Goal: Task Accomplishment & Management: Complete application form

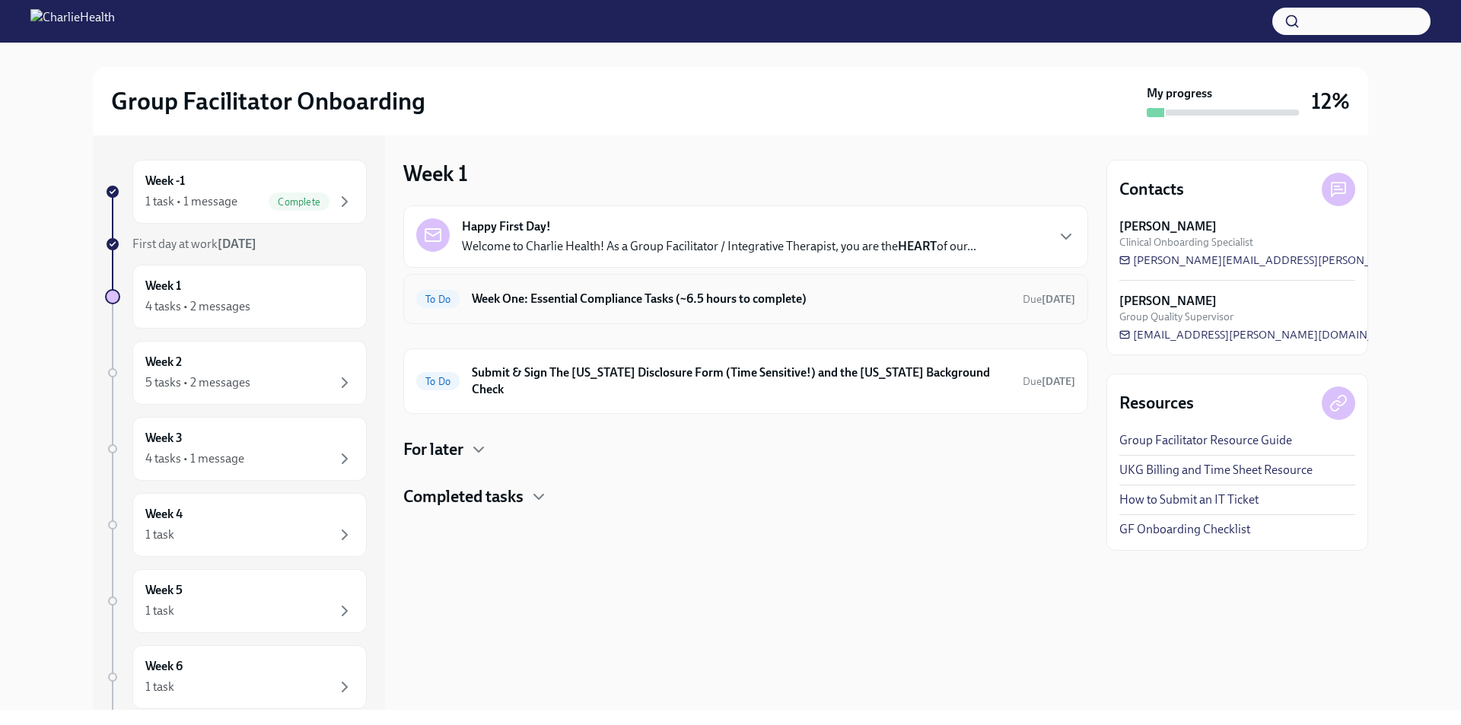
click at [639, 301] on h6 "Week One: Essential Compliance Tasks (~6.5 hours to complete)" at bounding box center [741, 299] width 539 height 17
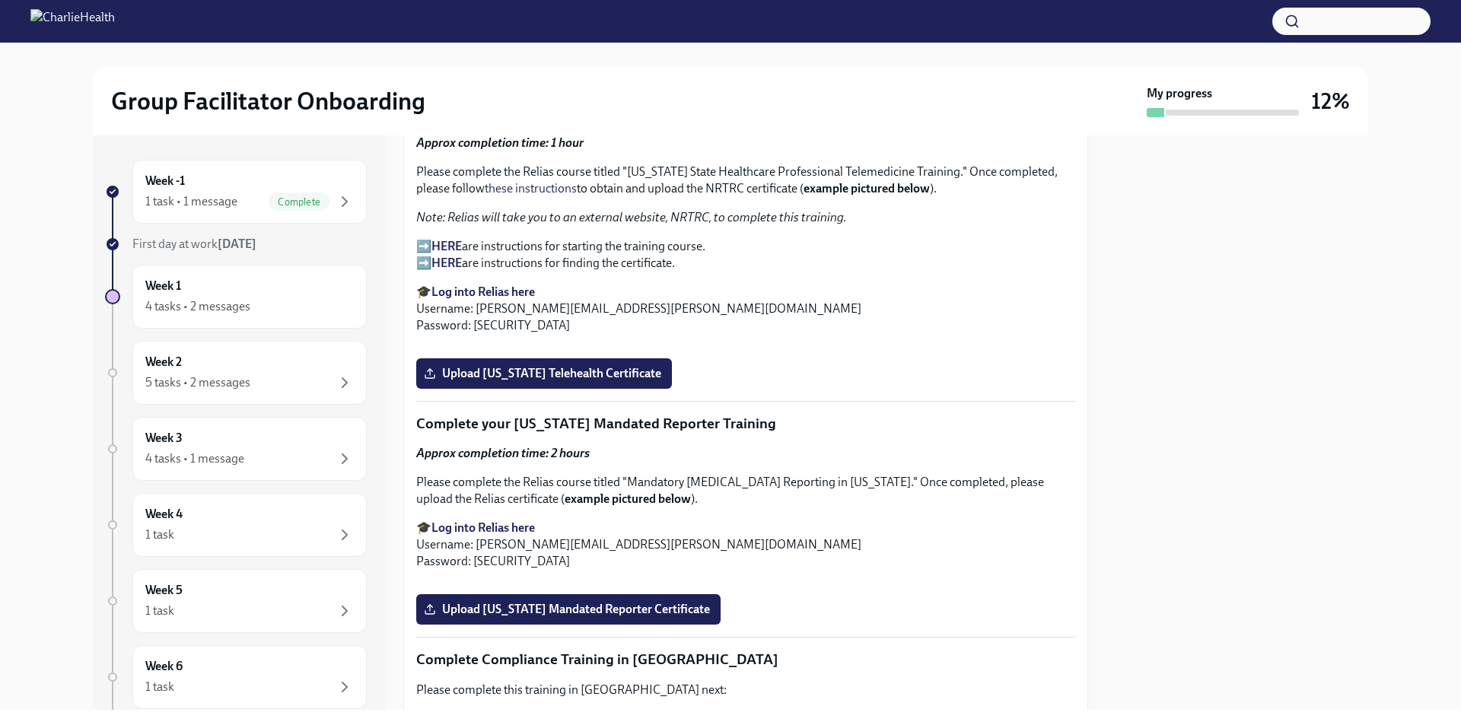
scroll to position [2012, 0]
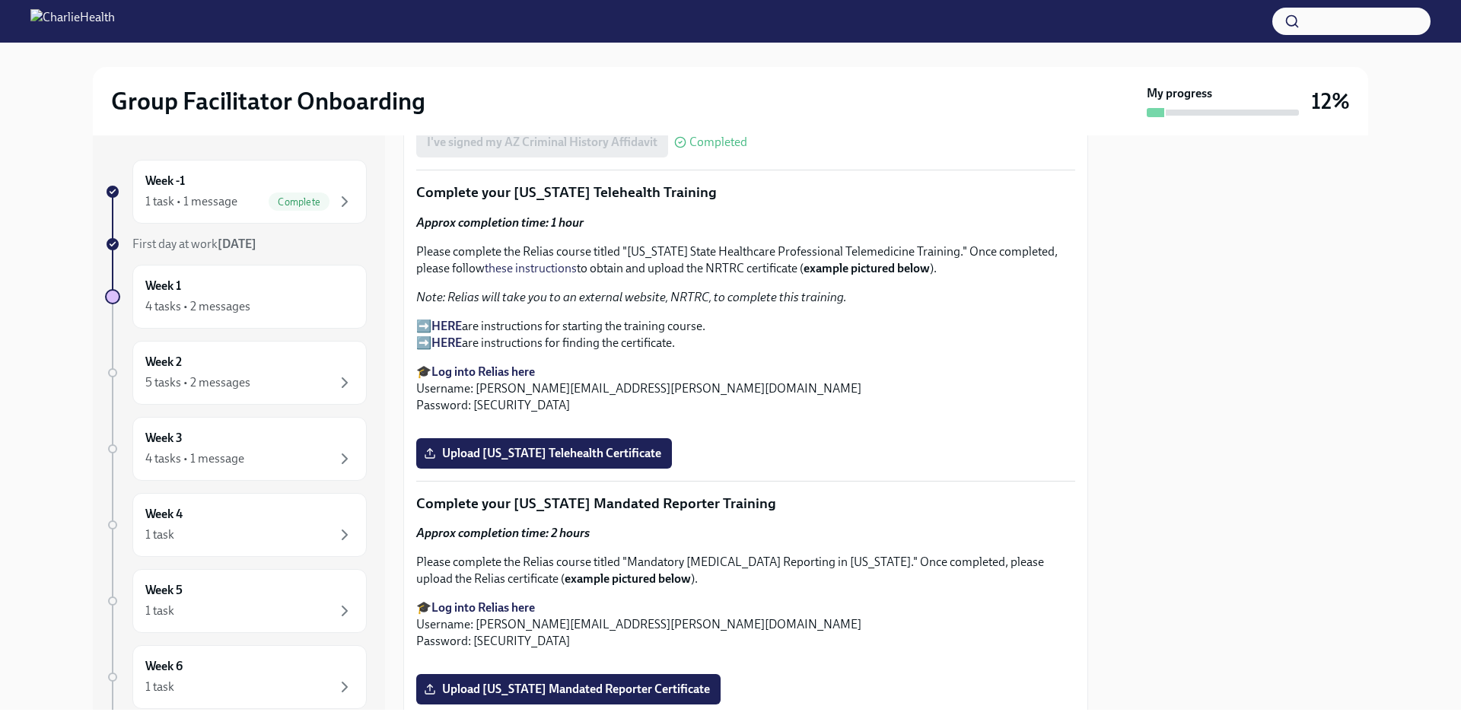
click at [475, 365] on strong "Log into Relias here" at bounding box center [484, 372] width 104 height 14
drag, startPoint x: 517, startPoint y: 394, endPoint x: 473, endPoint y: 397, distance: 44.2
click at [473, 397] on p "🎓 Log into Relias here Username: [PERSON_NAME][EMAIL_ADDRESS][PERSON_NAME][DOMA…" at bounding box center [745, 389] width 659 height 50
copy p "ch1234"
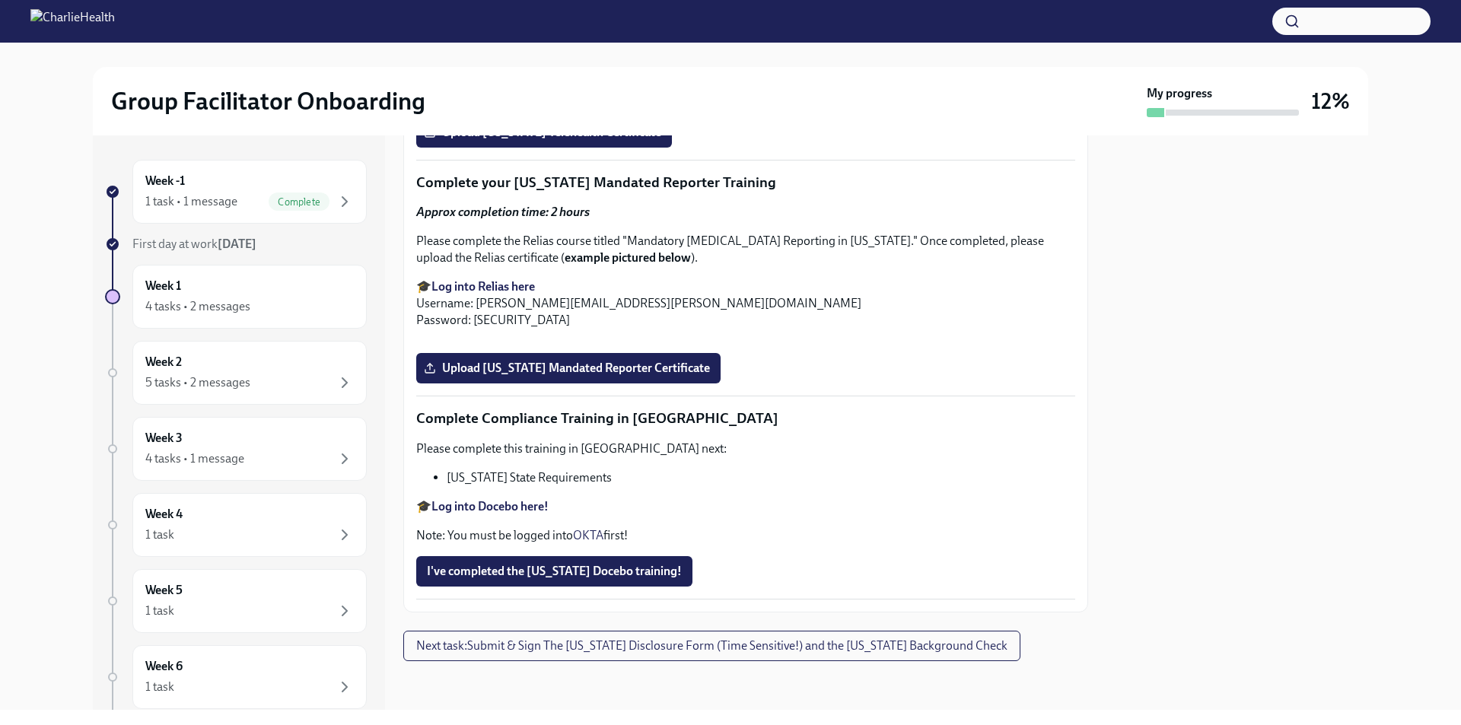
scroll to position [2469, 0]
click at [503, 140] on span "Upload [US_STATE] Telehealth Certificate" at bounding box center [544, 132] width 234 height 15
click at [0, 0] on input "Upload [US_STATE] Telehealth Certificate" at bounding box center [0, 0] width 0 height 0
click at [506, 140] on span "Upload [US_STATE] Telehealth Certificate" at bounding box center [544, 132] width 234 height 15
click at [0, 0] on input "Upload [US_STATE] Telehealth Certificate" at bounding box center [0, 0] width 0 height 0
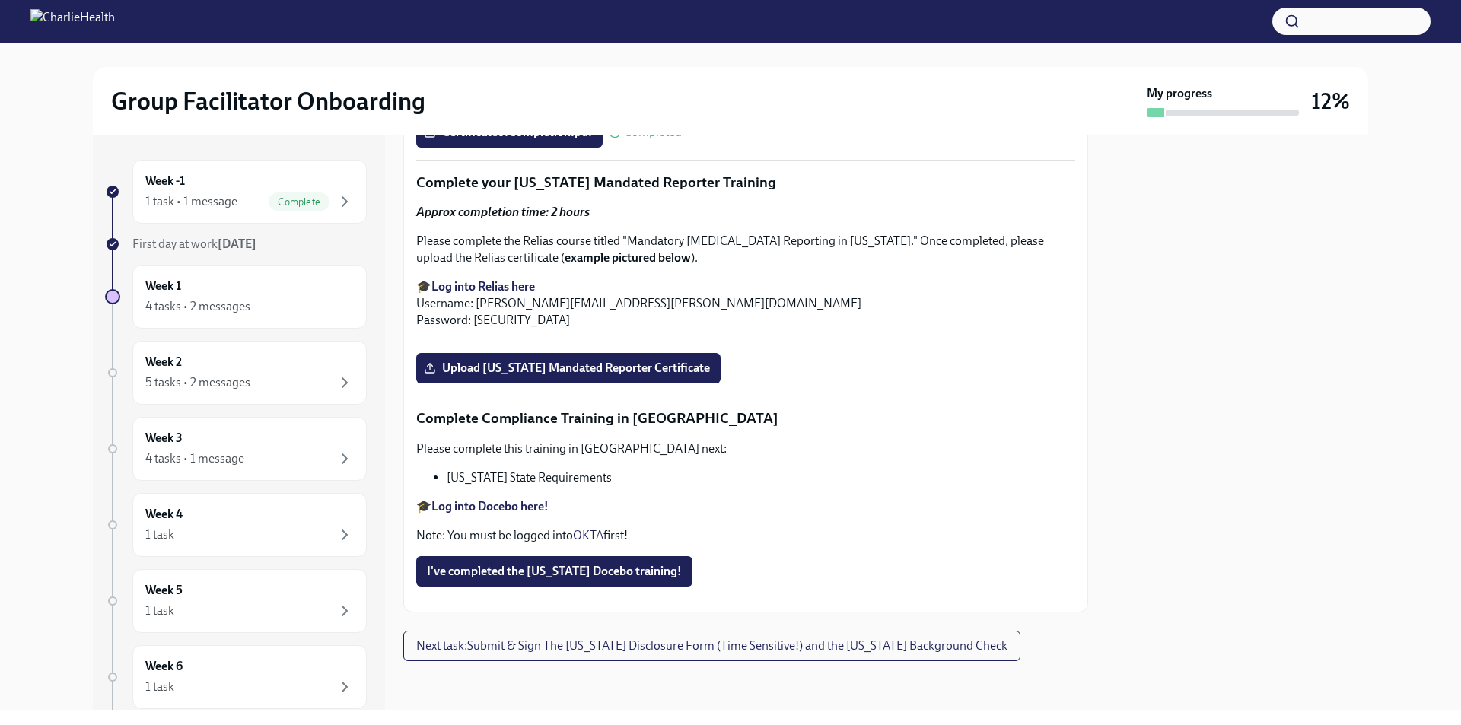
scroll to position [2840, 0]
